Goal: Information Seeking & Learning: Learn about a topic

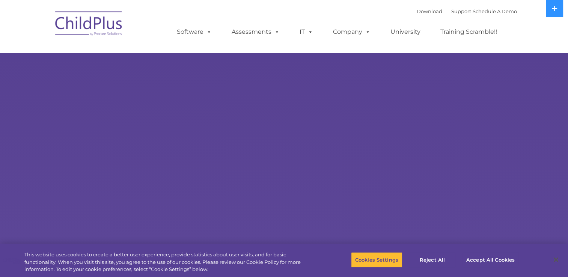
select select "MEDIUM"
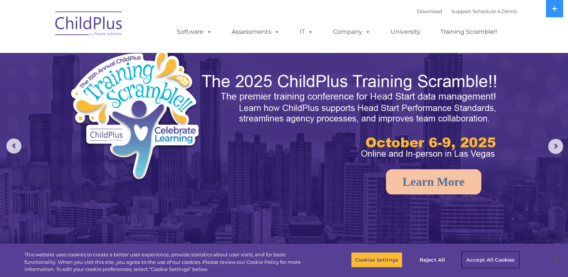
click at [495, 262] on button "Accept All Cookies" at bounding box center [490, 260] width 57 height 16
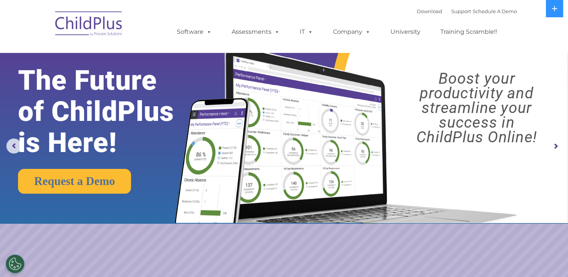
click at [557, 150] on rs-arrow at bounding box center [555, 146] width 15 height 15
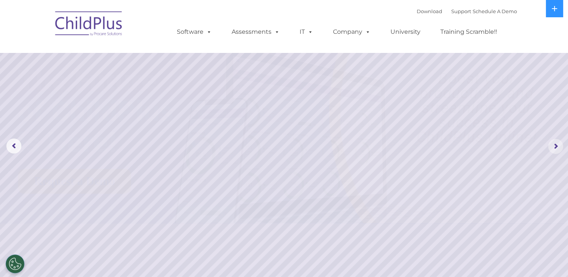
click at [553, 146] on rs-arrow at bounding box center [555, 146] width 15 height 15
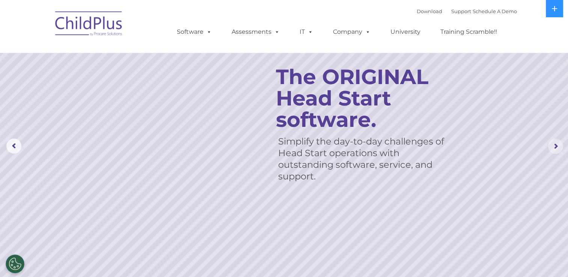
click at [553, 146] on rs-arrow at bounding box center [555, 146] width 15 height 15
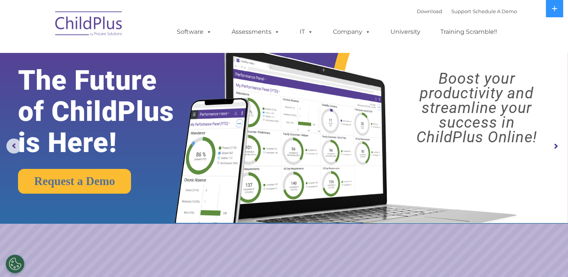
click at [553, 146] on rs-arrow at bounding box center [555, 146] width 15 height 15
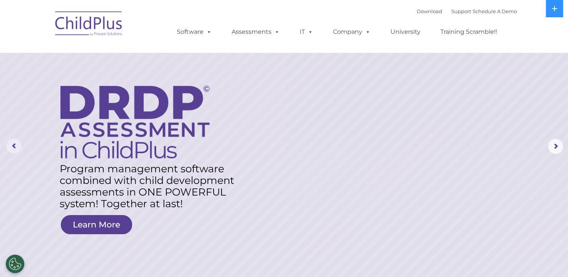
click at [11, 148] on rs-arrow at bounding box center [13, 145] width 15 height 15
click at [557, 144] on rs-arrow at bounding box center [555, 146] width 15 height 15
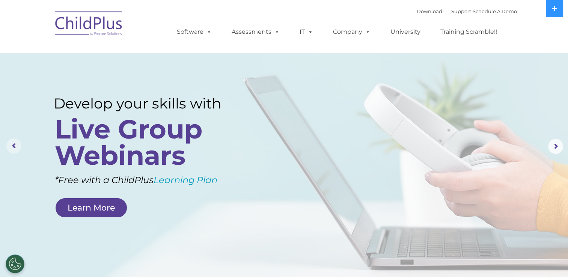
click at [14, 152] on rs-arrow at bounding box center [13, 145] width 15 height 15
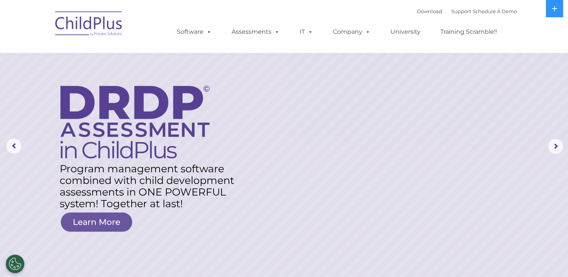
click at [110, 221] on link "Learn More" at bounding box center [96, 221] width 71 height 19
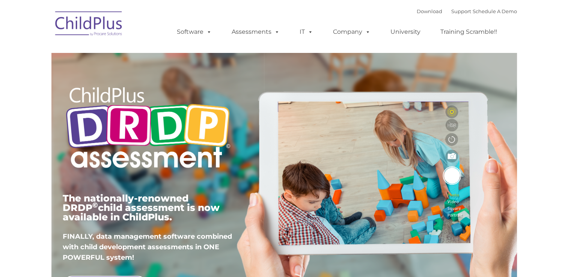
type input ""
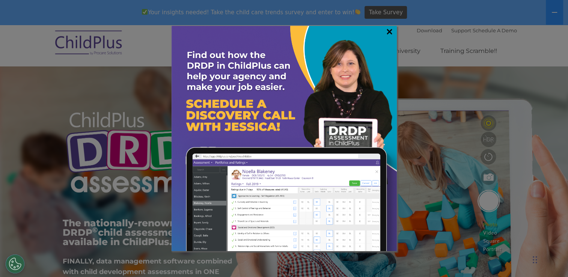
click at [387, 35] on link "×" at bounding box center [389, 32] width 9 height 8
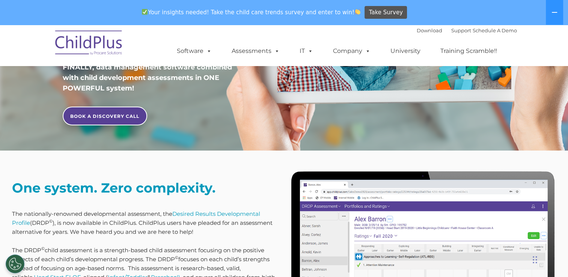
scroll to position [266, 0]
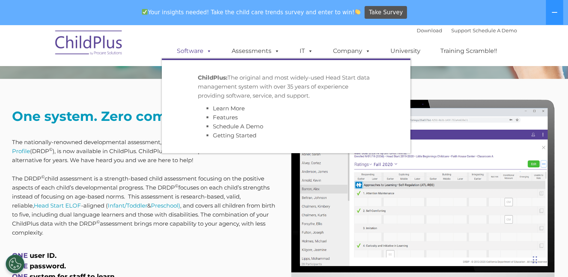
click at [193, 51] on link "Software" at bounding box center [194, 51] width 50 height 15
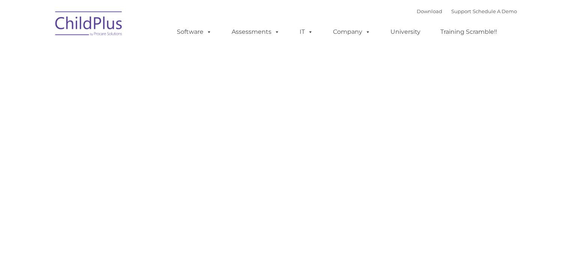
type input ""
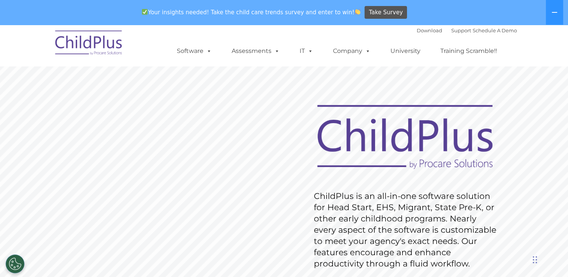
drag, startPoint x: 566, startPoint y: 32, endPoint x: 571, endPoint y: 44, distance: 13.3
